Goal: Transaction & Acquisition: Purchase product/service

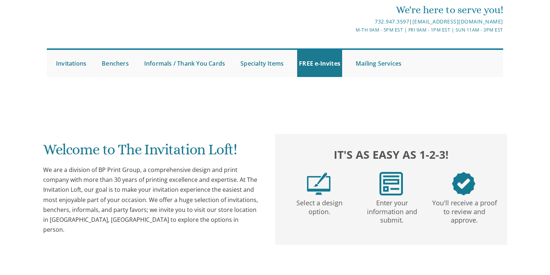
scroll to position [3, 0]
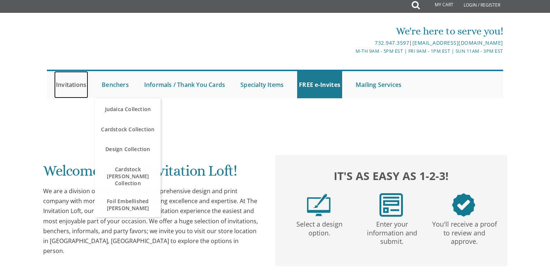
click at [75, 84] on link "Invitations" at bounding box center [71, 84] width 34 height 27
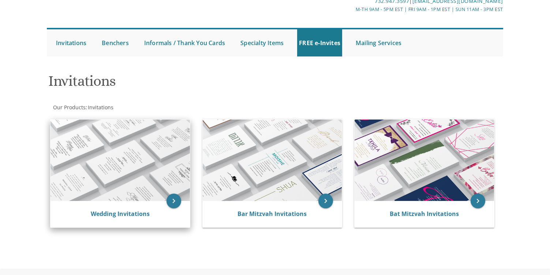
scroll to position [75, 0]
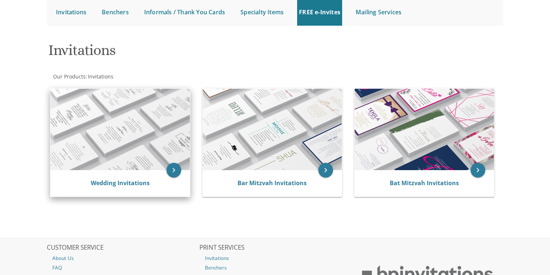
click at [133, 171] on div "Wedding Invitations" at bounding box center [120, 183] width 139 height 26
click at [175, 167] on icon "keyboard_arrow_right" at bounding box center [174, 170] width 15 height 15
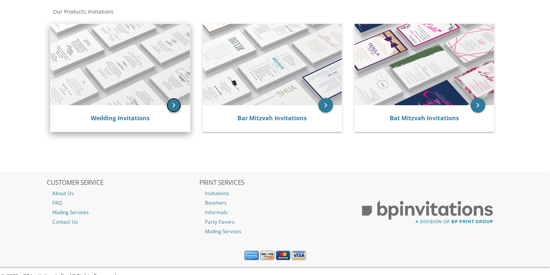
scroll to position [152, 0]
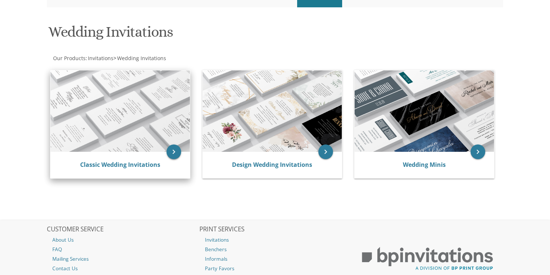
scroll to position [152, 0]
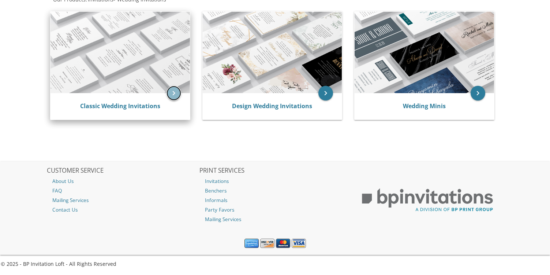
click at [171, 95] on icon "keyboard_arrow_right" at bounding box center [174, 93] width 15 height 15
click at [134, 106] on link "Classic Wedding Invitations" at bounding box center [120, 106] width 80 height 8
click at [118, 107] on link "Classic Wedding Invitations" at bounding box center [120, 106] width 80 height 8
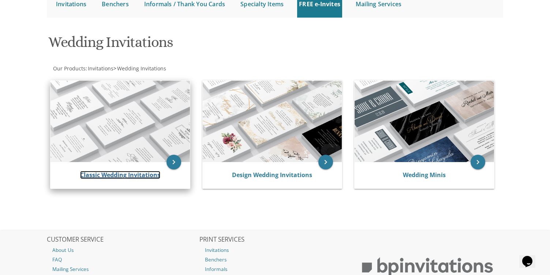
scroll to position [152, 0]
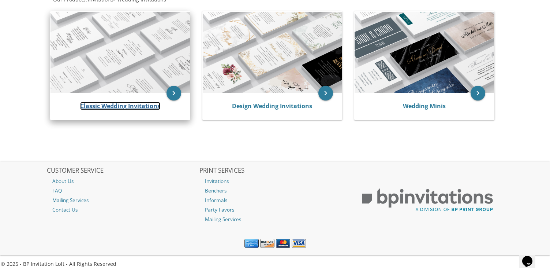
click at [114, 105] on link "Classic Wedding Invitations" at bounding box center [120, 106] width 80 height 8
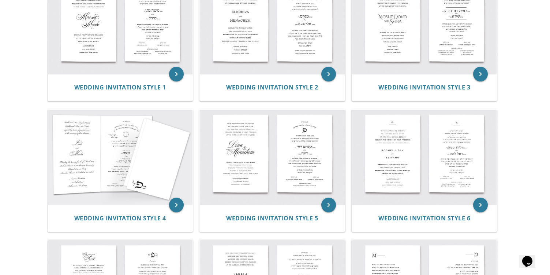
scroll to position [191, 0]
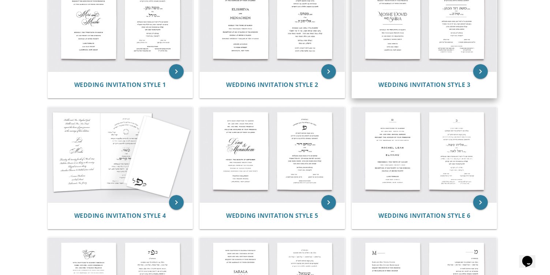
click at [399, 51] on img at bounding box center [424, 24] width 145 height 95
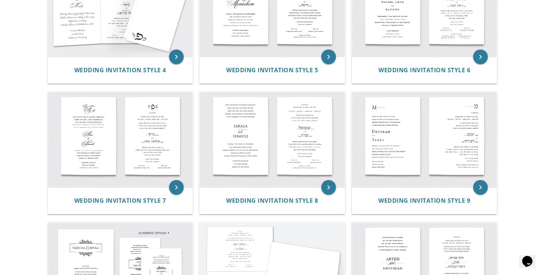
scroll to position [336, 0]
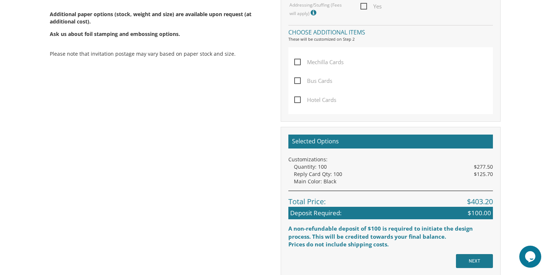
scroll to position [533, 0]
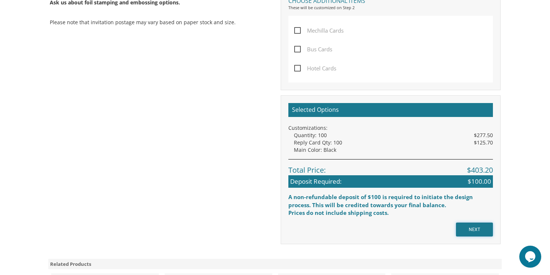
click at [470, 232] on input "NEXT" at bounding box center [474, 229] width 37 height 14
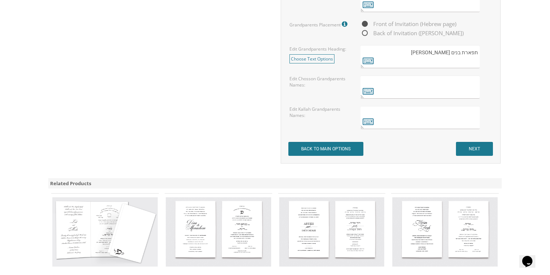
scroll to position [635, 0]
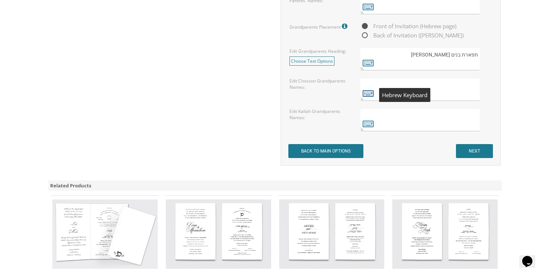
click at [370, 93] on icon at bounding box center [368, 93] width 11 height 10
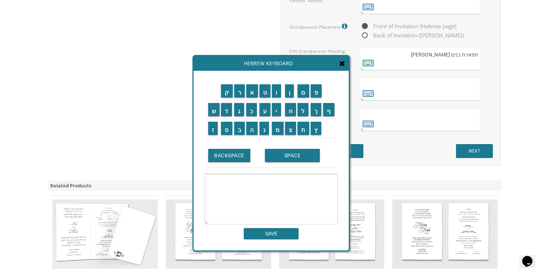
click at [402, 81] on textarea at bounding box center [420, 89] width 119 height 23
paste textarea "  "
type textarea "  "
click at [279, 127] on input "מ" at bounding box center [278, 128] width 12 height 13
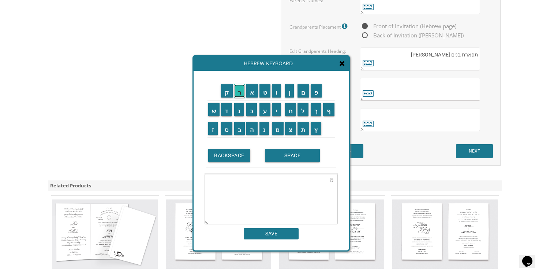
click at [241, 92] on input "ר" at bounding box center [239, 90] width 11 height 13
click at [305, 127] on input "ת" at bounding box center [304, 128] width 12 height 13
click at [241, 96] on input "ר" at bounding box center [239, 90] width 11 height 13
click at [280, 93] on input "ו" at bounding box center [276, 90] width 9 height 13
click at [303, 127] on input "ת" at bounding box center [304, 128] width 12 height 13
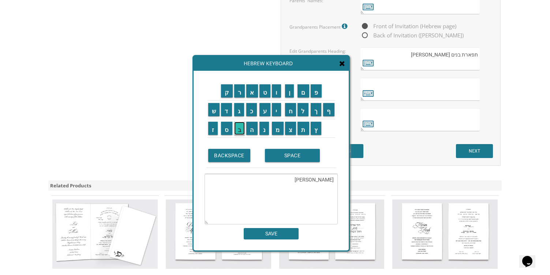
click at [242, 129] on input "ב" at bounding box center [239, 128] width 11 height 13
click at [239, 94] on input "ר" at bounding box center [239, 90] width 11 height 13
click at [227, 93] on input "ק" at bounding box center [227, 90] width 12 height 13
click at [278, 91] on input "ו" at bounding box center [276, 90] width 9 height 13
click at [241, 131] on input "ב" at bounding box center [239, 128] width 11 height 13
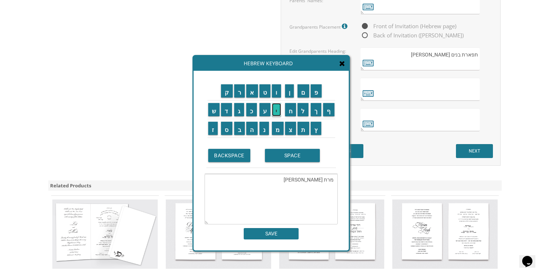
click at [276, 109] on input "י" at bounding box center [276, 109] width 9 height 13
click at [315, 128] on input "ץ" at bounding box center [316, 128] width 11 height 13
click at [240, 92] on input "ר" at bounding box center [239, 90] width 11 height 13
click at [252, 94] on input "א" at bounding box center [252, 90] width 12 height 13
click at [252, 127] on input "ה" at bounding box center [251, 128] width 11 height 13
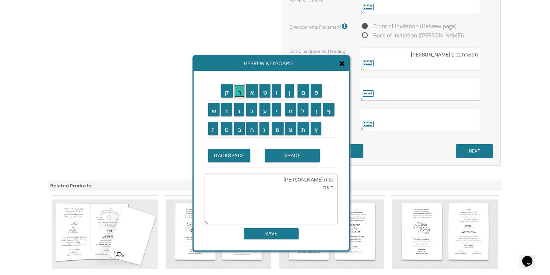
click at [241, 92] on input "ר" at bounding box center [239, 90] width 11 height 13
click at [291, 96] on input "ן" at bounding box center [289, 90] width 9 height 13
click at [252, 92] on input "א" at bounding box center [252, 90] width 12 height 13
click at [304, 109] on input "ל" at bounding box center [303, 109] width 11 height 13
click at [279, 108] on input "י" at bounding box center [276, 109] width 9 height 13
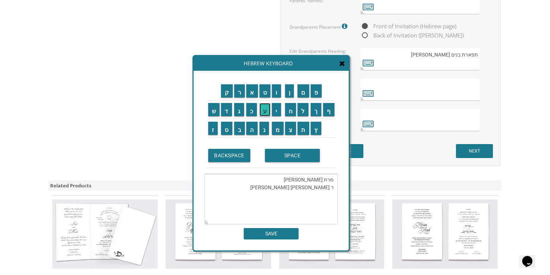
click at [265, 109] on input "ע" at bounding box center [265, 109] width 11 height 13
click at [212, 129] on input "ז" at bounding box center [213, 128] width 10 height 13
click at [242, 90] on input "ר" at bounding box center [239, 90] width 11 height 13
click at [238, 131] on input "ב" at bounding box center [239, 128] width 11 height 13
click at [240, 92] on input "ר" at bounding box center [239, 90] width 11 height 13
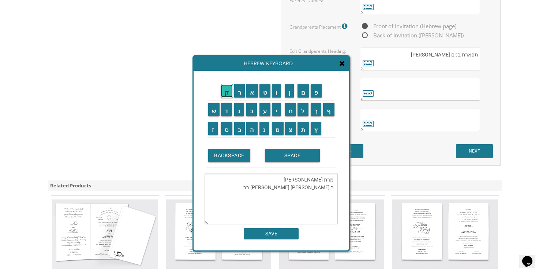
click at [226, 91] on input "ק" at bounding box center [227, 90] width 12 height 13
click at [276, 90] on input "ו" at bounding box center [276, 90] width 9 height 13
click at [239, 125] on input "ב" at bounding box center [239, 128] width 11 height 13
click at [276, 107] on input "י" at bounding box center [276, 109] width 9 height 13
click at [291, 129] on input "צ" at bounding box center [290, 128] width 11 height 13
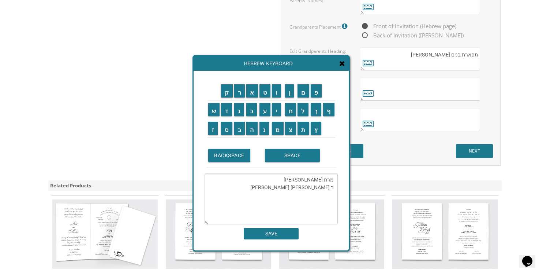
click at [287, 188] on textarea "מרת רות ברקוביץ ר אהרן אליעזר ברקוביצ" at bounding box center [271, 199] width 133 height 51
click at [276, 112] on input "י" at bounding box center [276, 109] width 9 height 13
click at [317, 130] on input "ץ" at bounding box center [316, 128] width 11 height 13
click at [213, 129] on input "ז" at bounding box center [213, 128] width 10 height 13
click at [304, 111] on input "ל" at bounding box center [303, 109] width 11 height 13
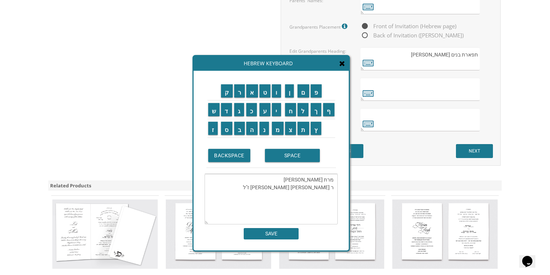
click at [331, 187] on textarea "מרת רות ברקוביץ ר אהרן אליעזר ברקוביץ ז"ל" at bounding box center [271, 199] width 133 height 51
click at [272, 189] on textarea "מרת רות ברקוביץ ר' אהרן אליעזר ברקוביץ ז"ל" at bounding box center [271, 199] width 133 height 51
click at [278, 133] on input "מ" at bounding box center [278, 128] width 12 height 13
click at [239, 93] on input "ר" at bounding box center [239, 90] width 11 height 13
click at [303, 127] on input "ת" at bounding box center [304, 128] width 12 height 13
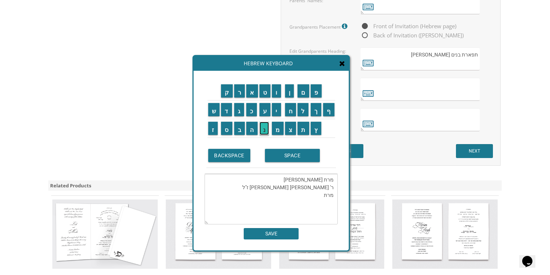
click at [265, 128] on input "נ" at bounding box center [265, 128] width 10 height 13
click at [290, 112] on input "ח" at bounding box center [290, 109] width 11 height 13
click at [280, 127] on input "מ" at bounding box center [278, 128] width 12 height 13
click at [253, 128] on input "ה" at bounding box center [251, 128] width 11 height 13
click at [279, 129] on input "מ" at bounding box center [278, 128] width 12 height 13
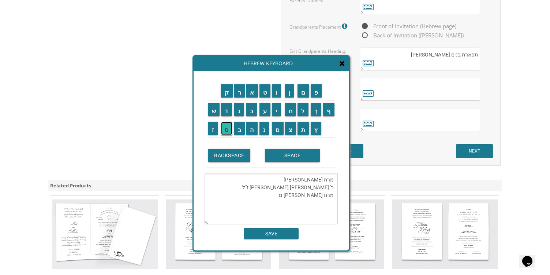
click at [228, 127] on input "ס" at bounding box center [226, 128] width 11 height 13
click at [228, 95] on input "ק" at bounding box center [227, 90] width 12 height 13
click at [276, 91] on input "ו" at bounding box center [276, 90] width 9 height 13
click at [239, 128] on input "ב" at bounding box center [239, 128] width 11 height 13
click at [277, 111] on input "י" at bounding box center [276, 109] width 9 height 13
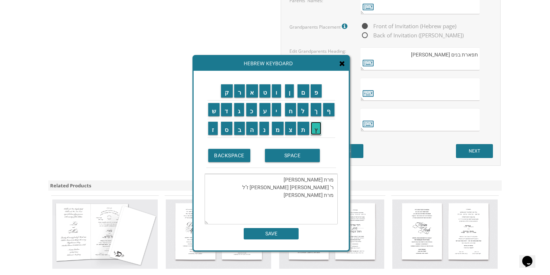
click at [317, 127] on input "ץ" at bounding box center [316, 128] width 11 height 13
click at [241, 94] on input "ר" at bounding box center [239, 90] width 11 height 13
click at [277, 109] on input "י" at bounding box center [276, 109] width 9 height 13
click at [266, 110] on input "ע" at bounding box center [265, 109] width 11 height 13
click at [227, 92] on input "ק" at bounding box center [227, 90] width 12 height 13
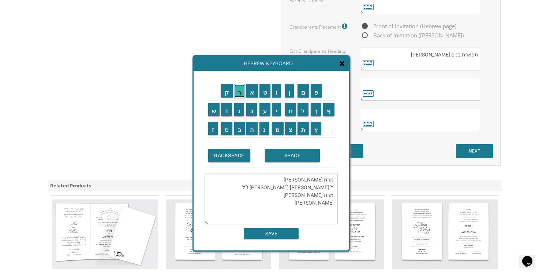
click at [238, 92] on input "ר" at bounding box center [239, 90] width 11 height 13
click at [319, 94] on input "פ" at bounding box center [316, 90] width 11 height 13
click at [253, 92] on input "א" at bounding box center [252, 90] width 12 height 13
click at [302, 113] on input "ל" at bounding box center [303, 109] width 11 height 13
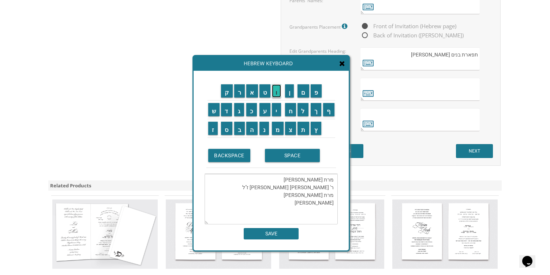
click at [277, 93] on input "ו" at bounding box center [276, 90] width 9 height 13
click at [254, 92] on input "א" at bounding box center [252, 90] width 12 height 13
click at [227, 91] on input "ק" at bounding box center [227, 90] width 12 height 13
click at [226, 130] on input "ס" at bounding box center [226, 128] width 11 height 13
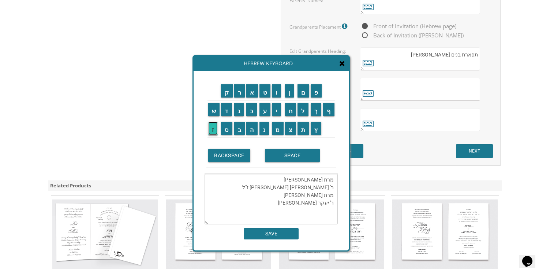
click at [213, 128] on input "ז" at bounding box center [213, 128] width 10 height 13
click at [305, 109] on input "ל" at bounding box center [303, 109] width 11 height 13
type textarea "מרת רות ברקוביץ ר' אהרן אליעזר ברקוביץ ז"ל מרת נחמה מסקוביץ ר' יעקר רפאל וואקס …"
click at [300, 179] on textarea "מרת רות ברקוביץ ר' אהרן אליעזר ברקוביץ ז"ל מרת נחמה מסקוביץ ר' יעקר רפאל וואקס …" at bounding box center [271, 199] width 133 height 51
drag, startPoint x: 296, startPoint y: 179, endPoint x: 305, endPoint y: 204, distance: 26.4
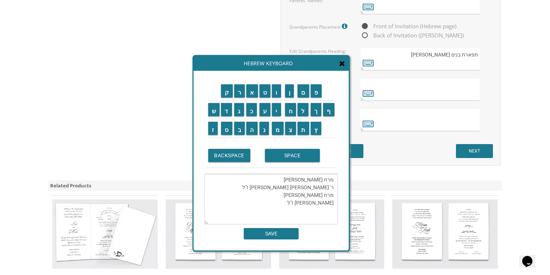
click at [305, 204] on textarea "מרת רות ברקוביץ ר' אהרן אליעזר ברקוביץ ז"ל מרת נחמה מסקוביץ ר' יעקר רפאל וואקס …" at bounding box center [271, 199] width 133 height 51
click at [305, 191] on textarea "מרת רות ברקוביץ ר' אהרן אליעזר ברקוביץ ז"ל מרת נחמה מסקוביץ ר' יעקר רפאל וואקס …" at bounding box center [271, 199] width 133 height 51
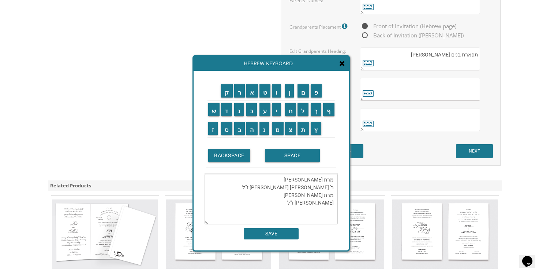
click at [305, 191] on textarea "מרת רות ברקוביץ ר' אהרן אליעזר ברקוביץ ז"ל מרת נחמה מסקוביץ ר' יעקר רפאל וואקס …" at bounding box center [271, 199] width 133 height 51
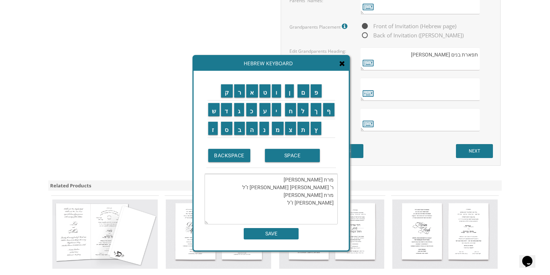
click at [305, 191] on textarea "מרת רות ברקוביץ ר' אהרן אליעזר ברקוביץ ז"ל מרת נחמה מסקוביץ ר' יעקר רפאל וואקס …" at bounding box center [271, 199] width 133 height 51
click at [341, 60] on icon at bounding box center [342, 63] width 6 height 7
